Goal: Transaction & Acquisition: Download file/media

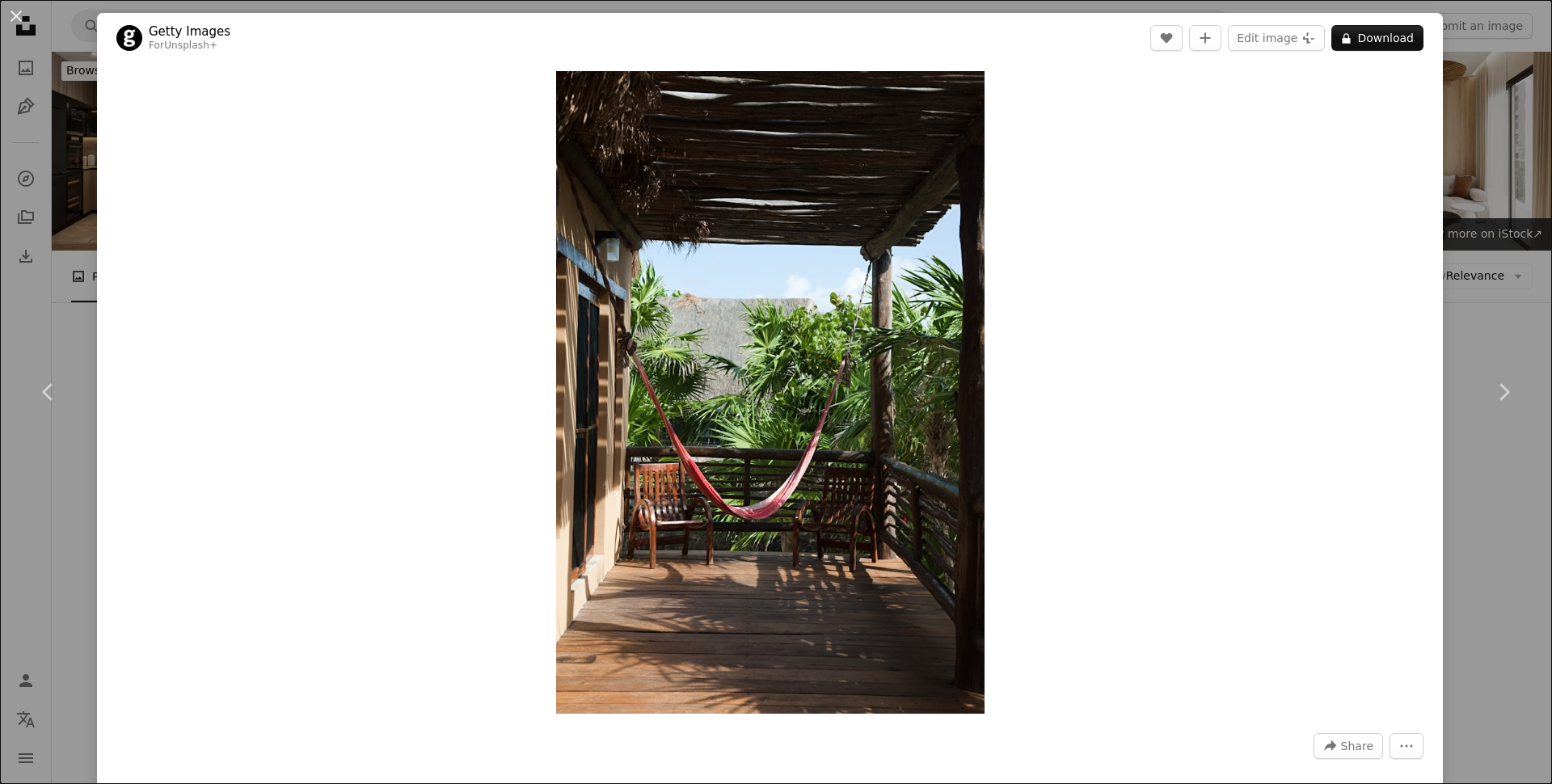
scroll to position [701, 0]
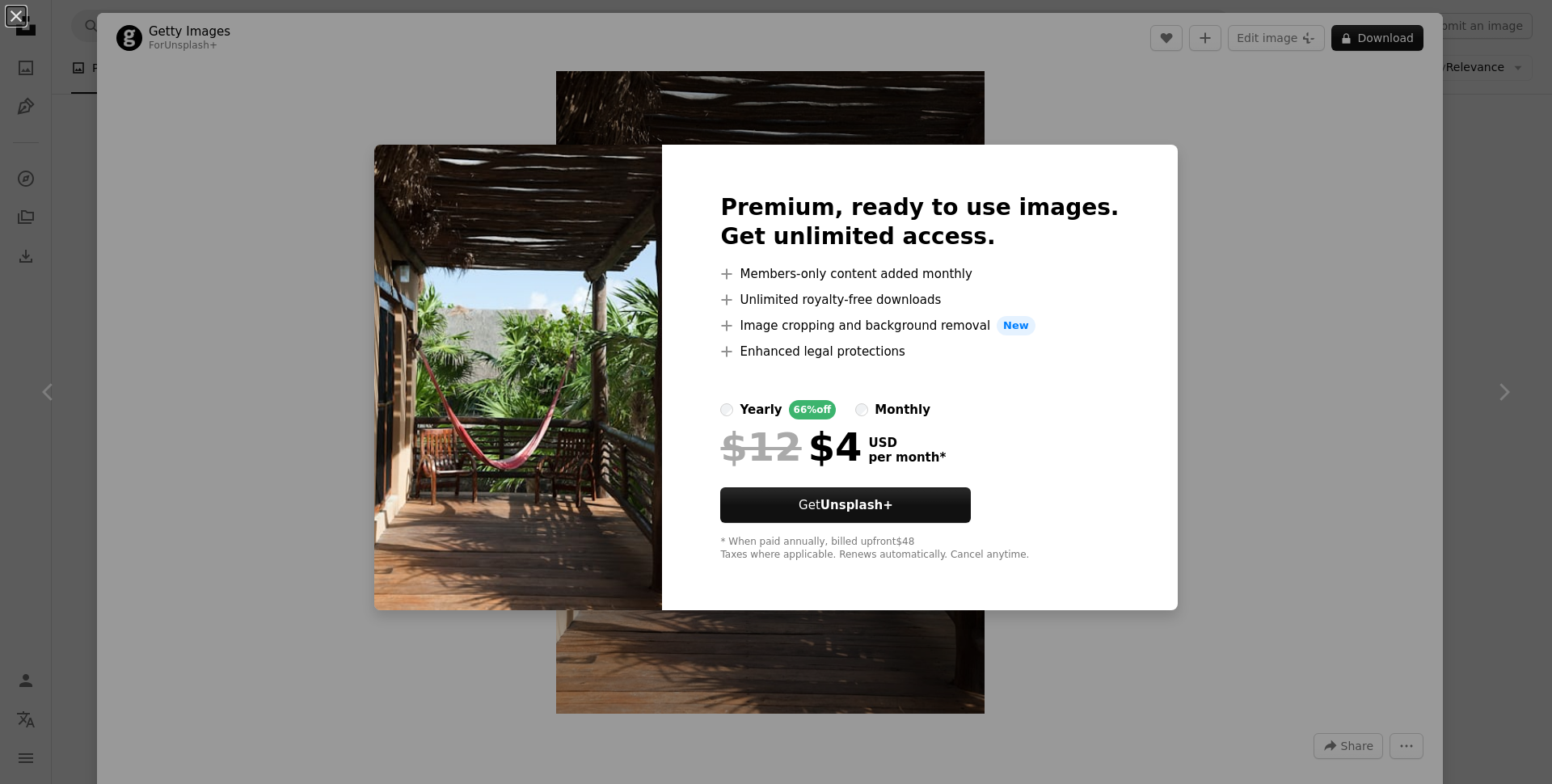
click at [617, 119] on div "An X shape Premium, ready to use images. Get unlimited access. A plus sign Memb…" at bounding box center [776, 392] width 1552 height 784
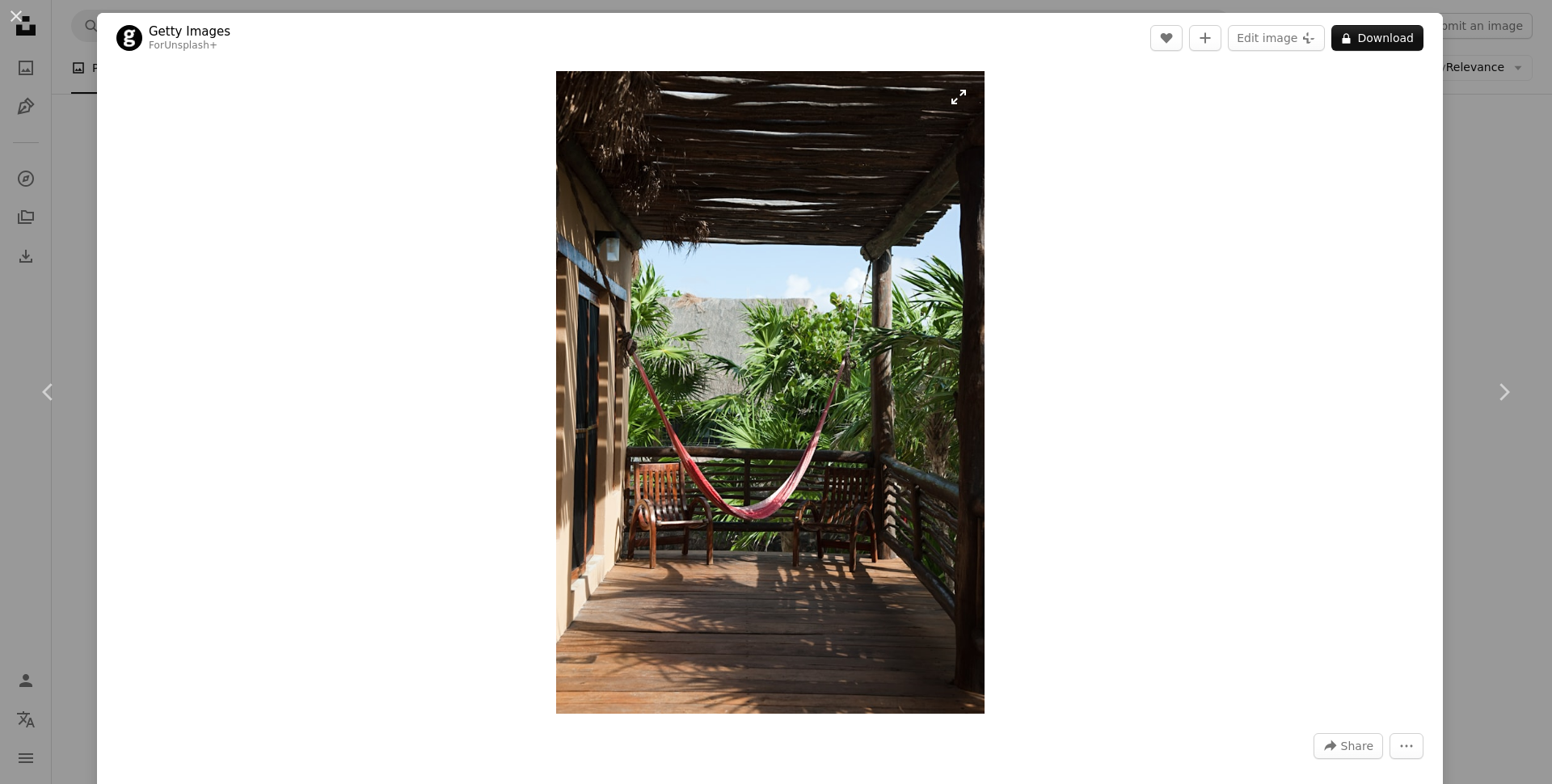
click at [657, 291] on img "Zoom in on this image" at bounding box center [771, 392] width 429 height 643
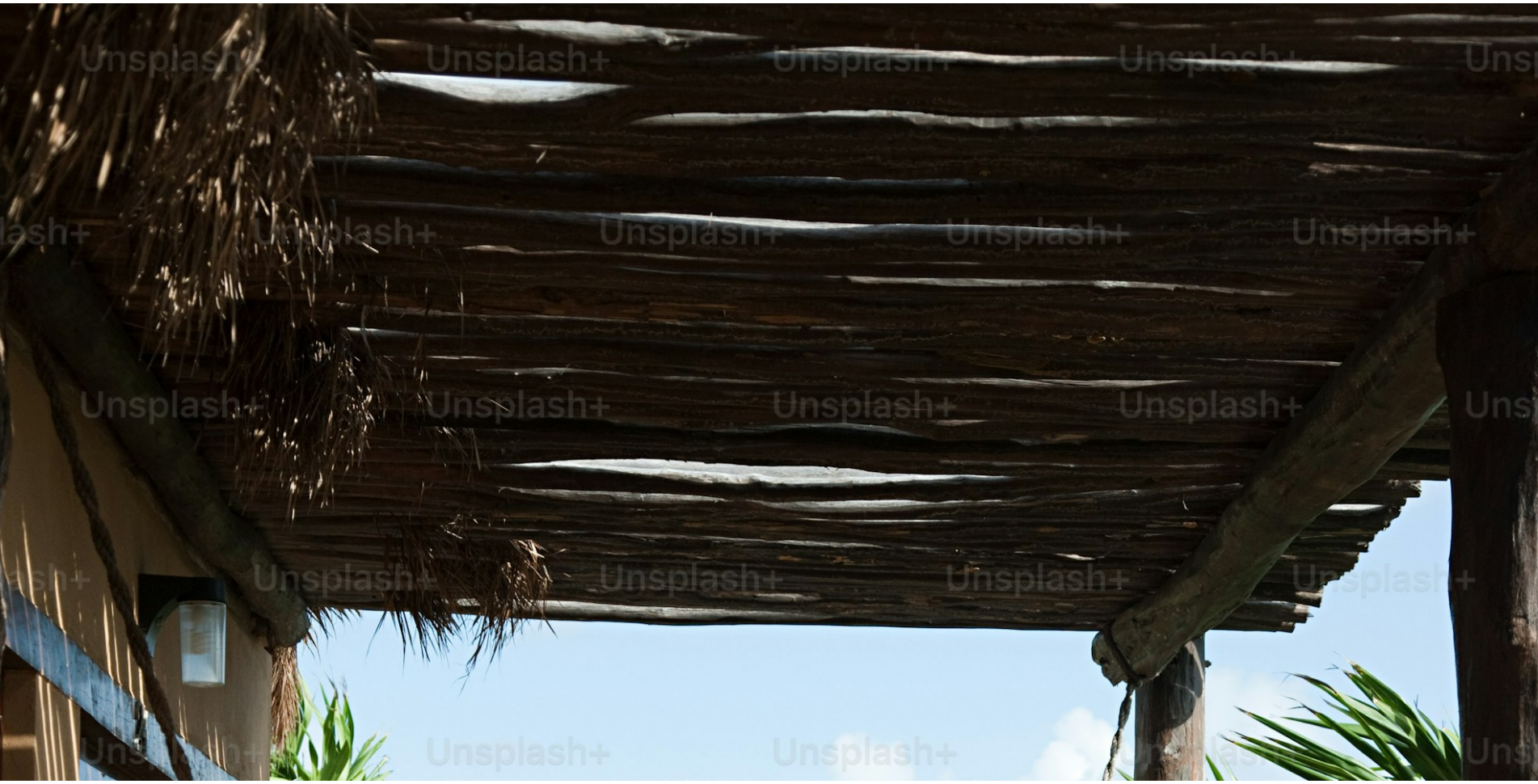
scroll to position [763, 0]
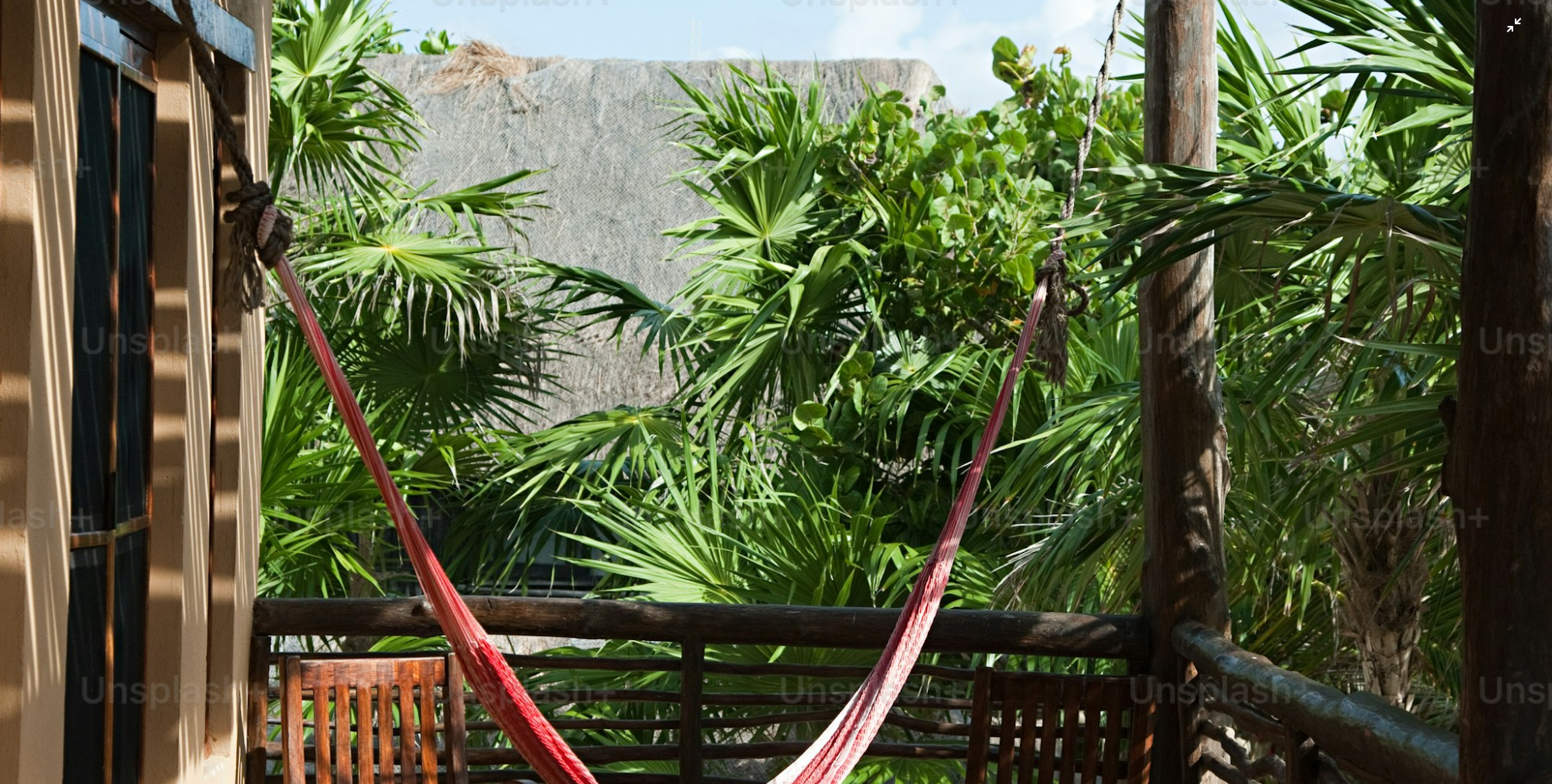
click at [637, 383] on img "Zoom out on this image" at bounding box center [775, 400] width 1553 height 2329
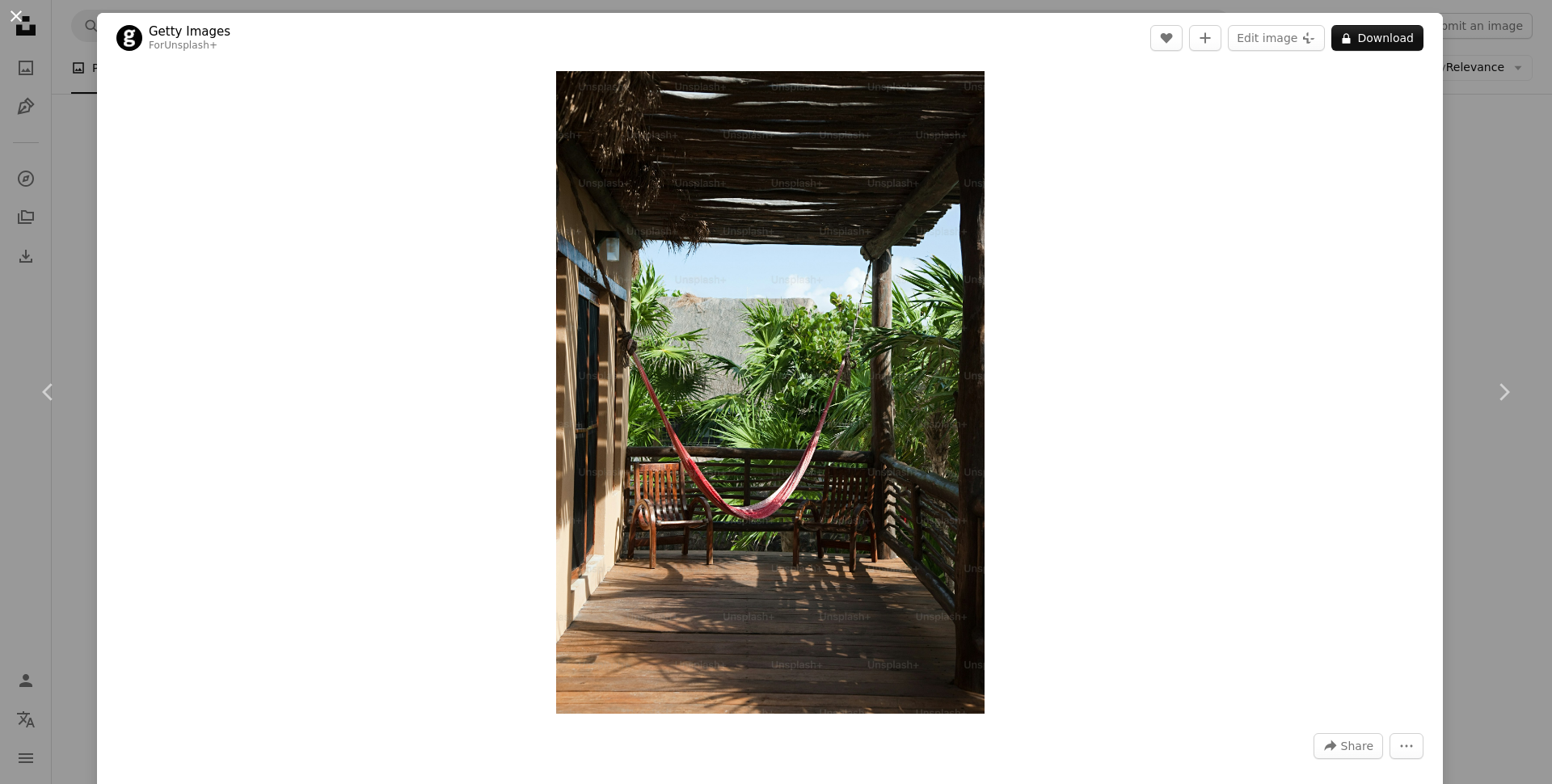
click at [17, 15] on button "An X shape" at bounding box center [16, 15] width 19 height 19
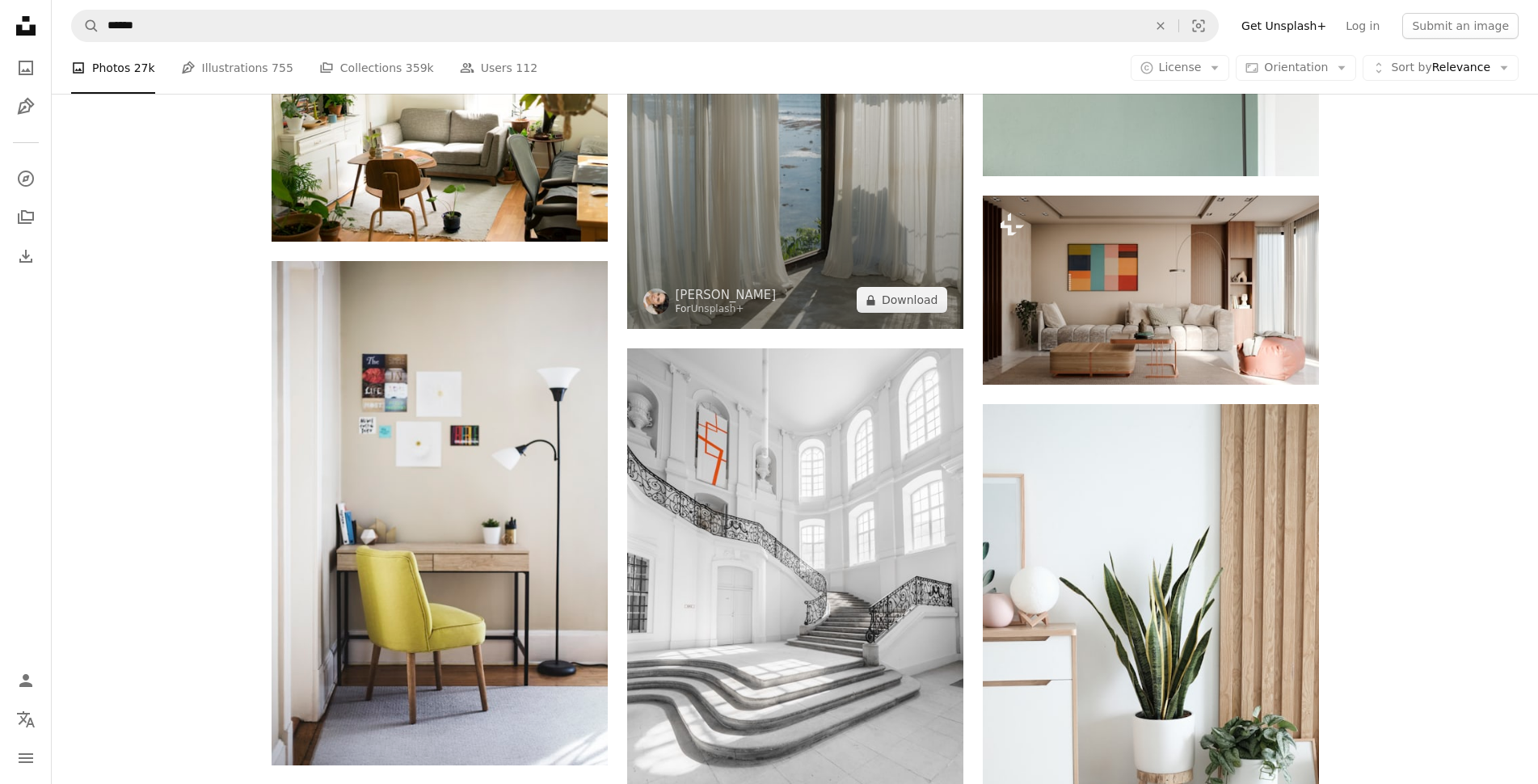
scroll to position [1711, 0]
